Goal: Find specific page/section: Find specific page/section

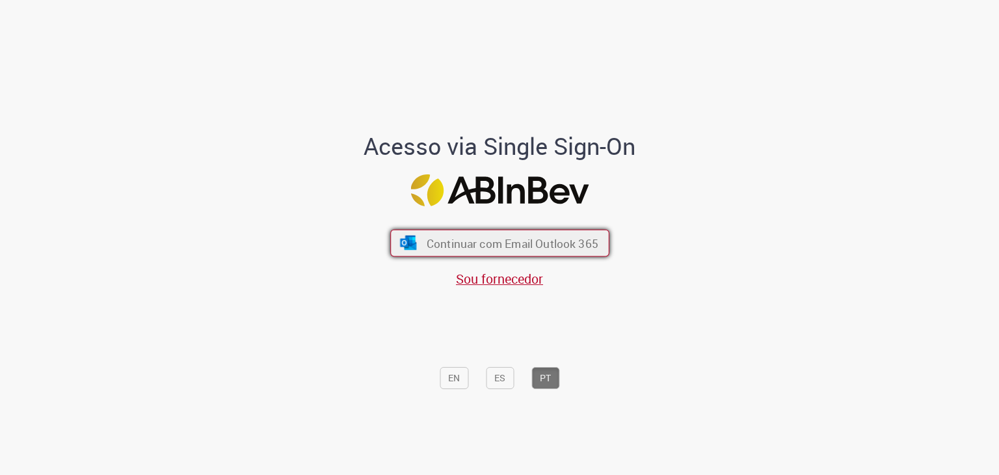
click at [460, 243] on span "Continuar com Email Outlook 365" at bounding box center [512, 242] width 172 height 15
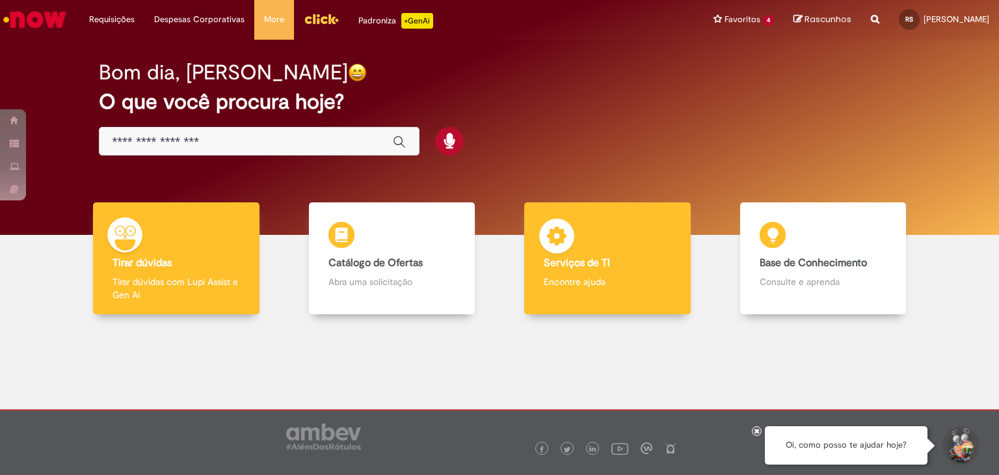
click at [571, 247] on div "Serviços de TI Serviços de TI Encontre ajuda" at bounding box center [607, 258] width 166 height 112
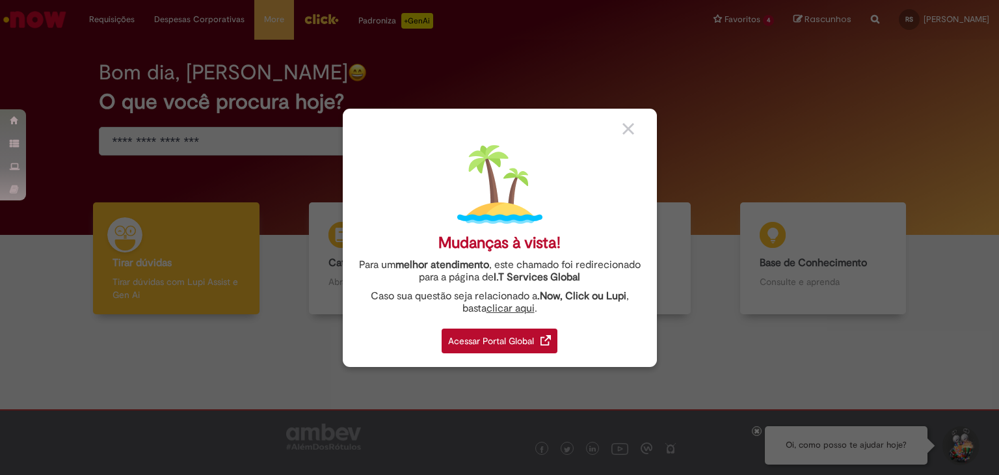
click at [521, 342] on div "Acessar Portal Global" at bounding box center [500, 340] width 116 height 25
